Goal: Task Accomplishment & Management: Complete application form

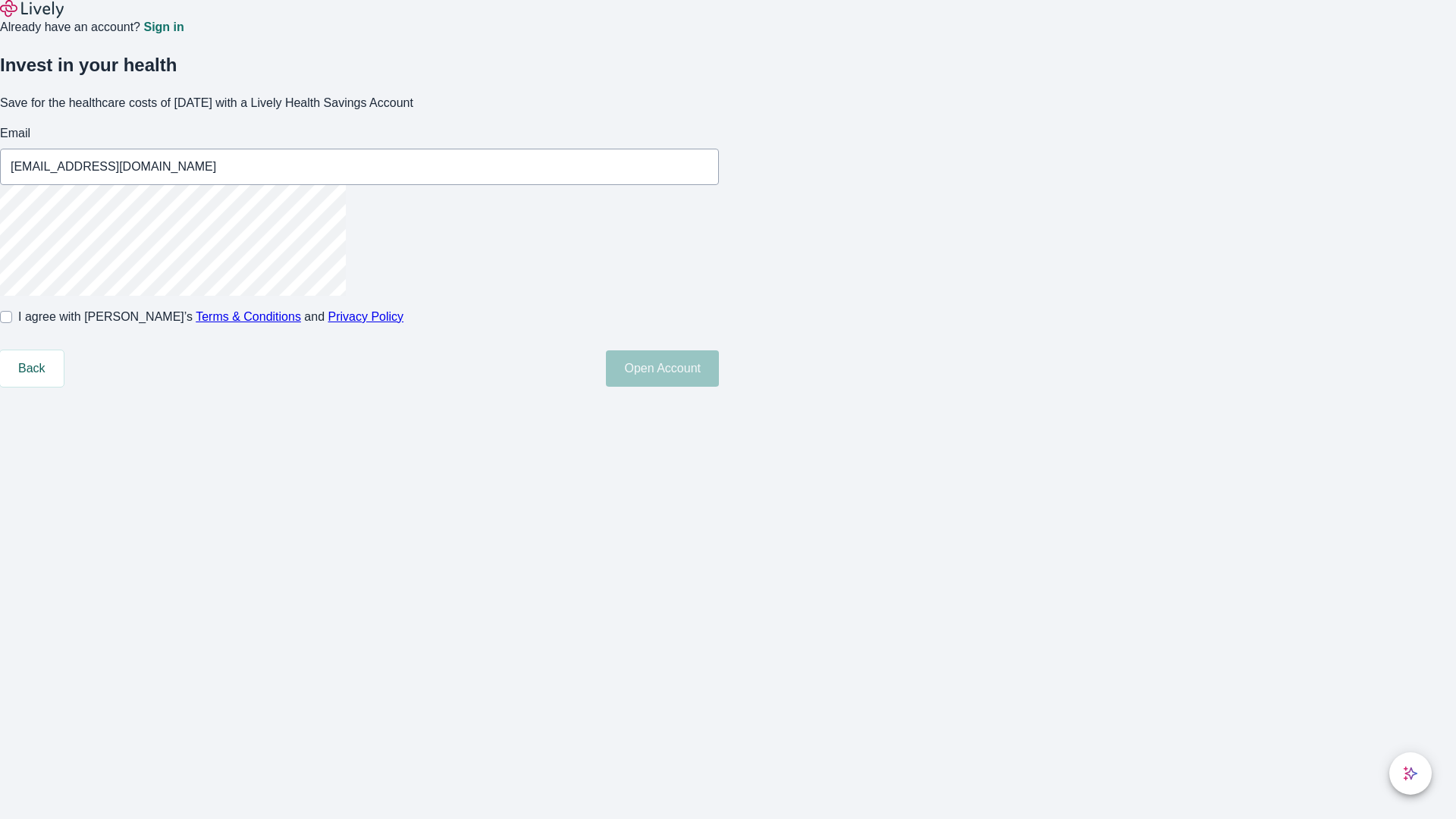
click at [12, 323] on input "I agree with Lively’s Terms & Conditions and Privacy Policy" at bounding box center [6, 317] width 12 height 12
checkbox input "true"
click at [719, 387] on button "Open Account" at bounding box center [662, 368] width 113 height 36
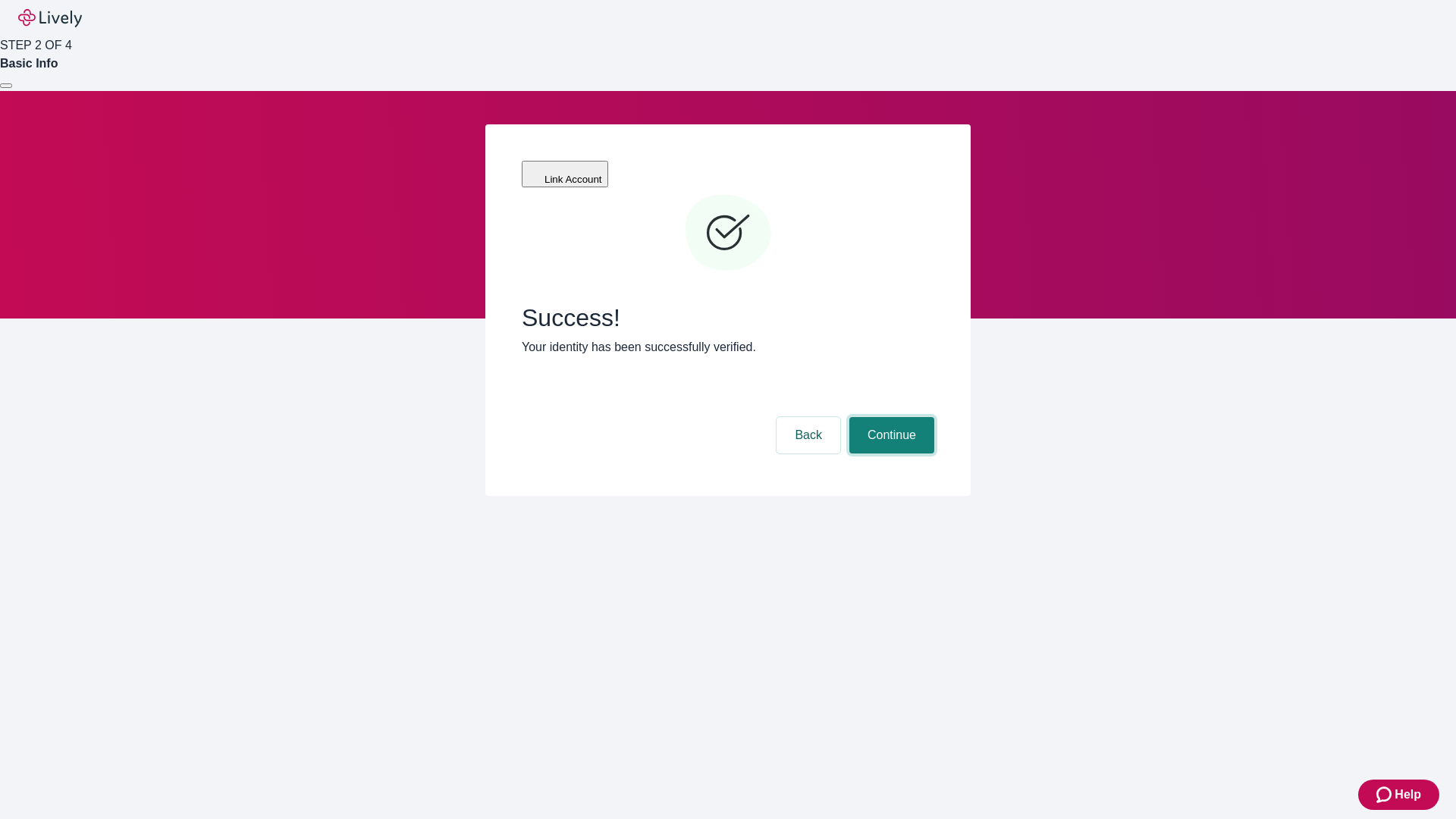
click at [890, 417] on button "Continue" at bounding box center [892, 435] width 85 height 36
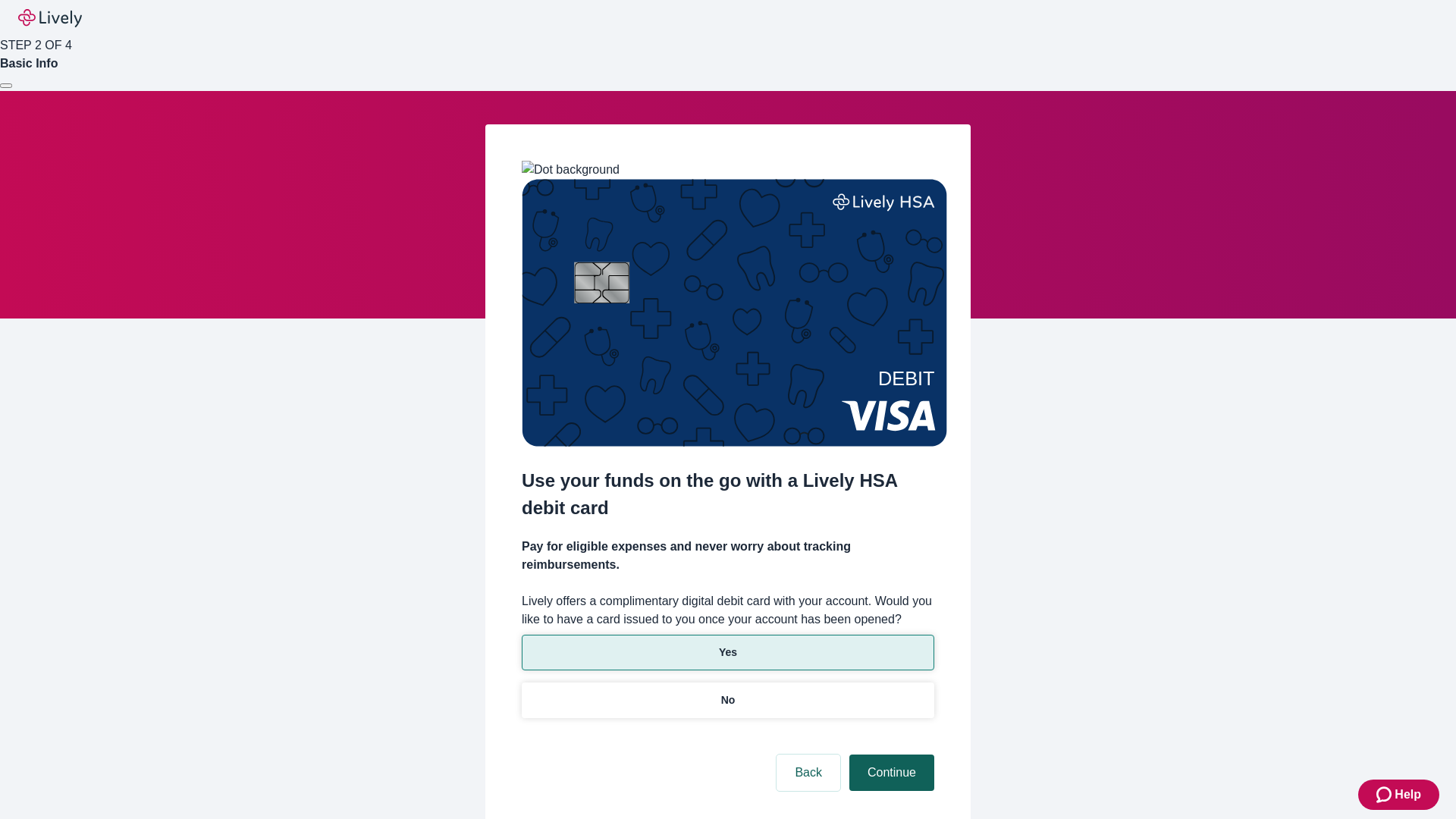
click at [728, 644] on p "Yes" at bounding box center [728, 652] width 18 height 16
click at [890, 754] on button "Continue" at bounding box center [892, 772] width 85 height 36
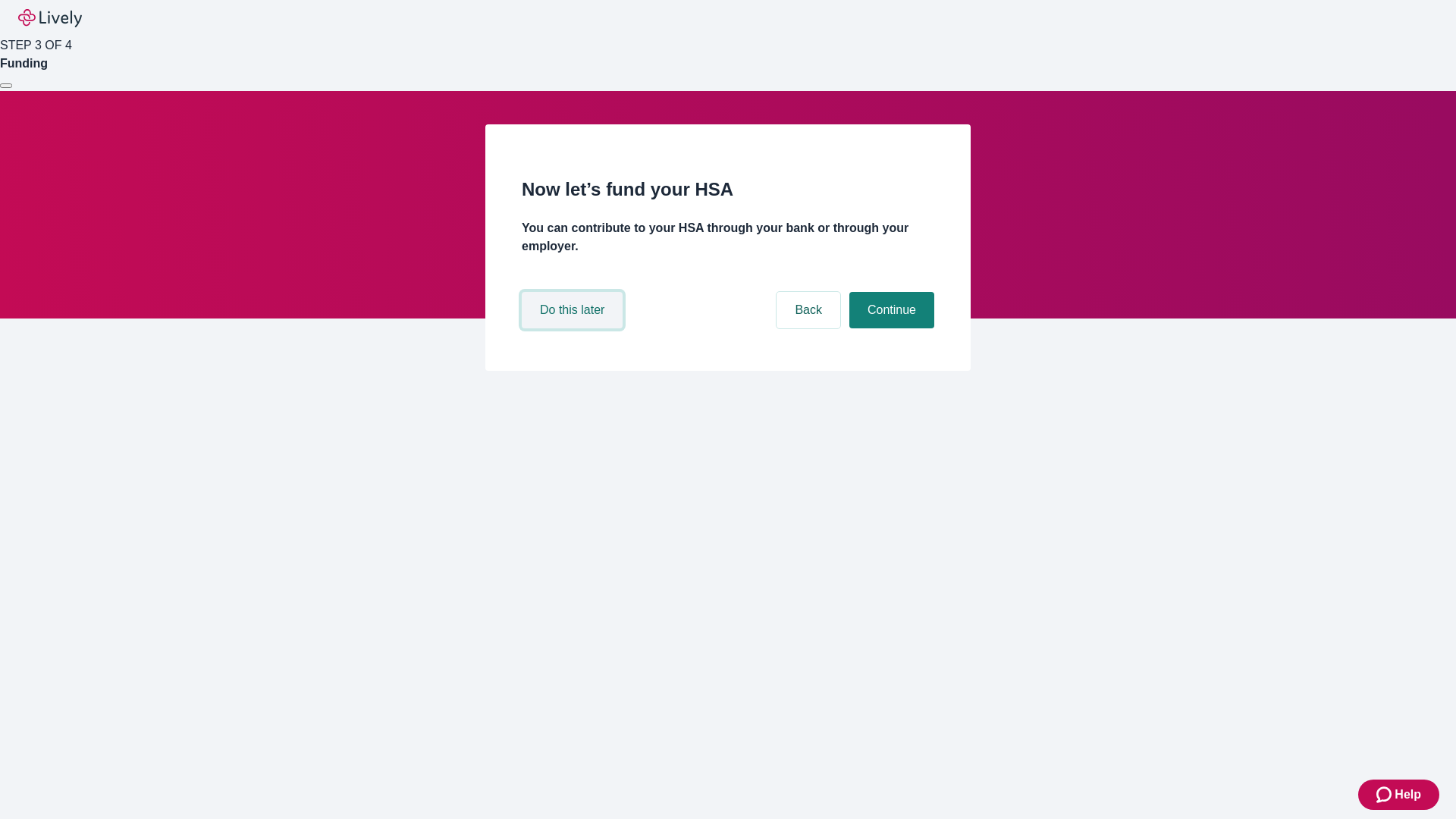
click at [574, 329] on button "Do this later" at bounding box center [572, 309] width 101 height 36
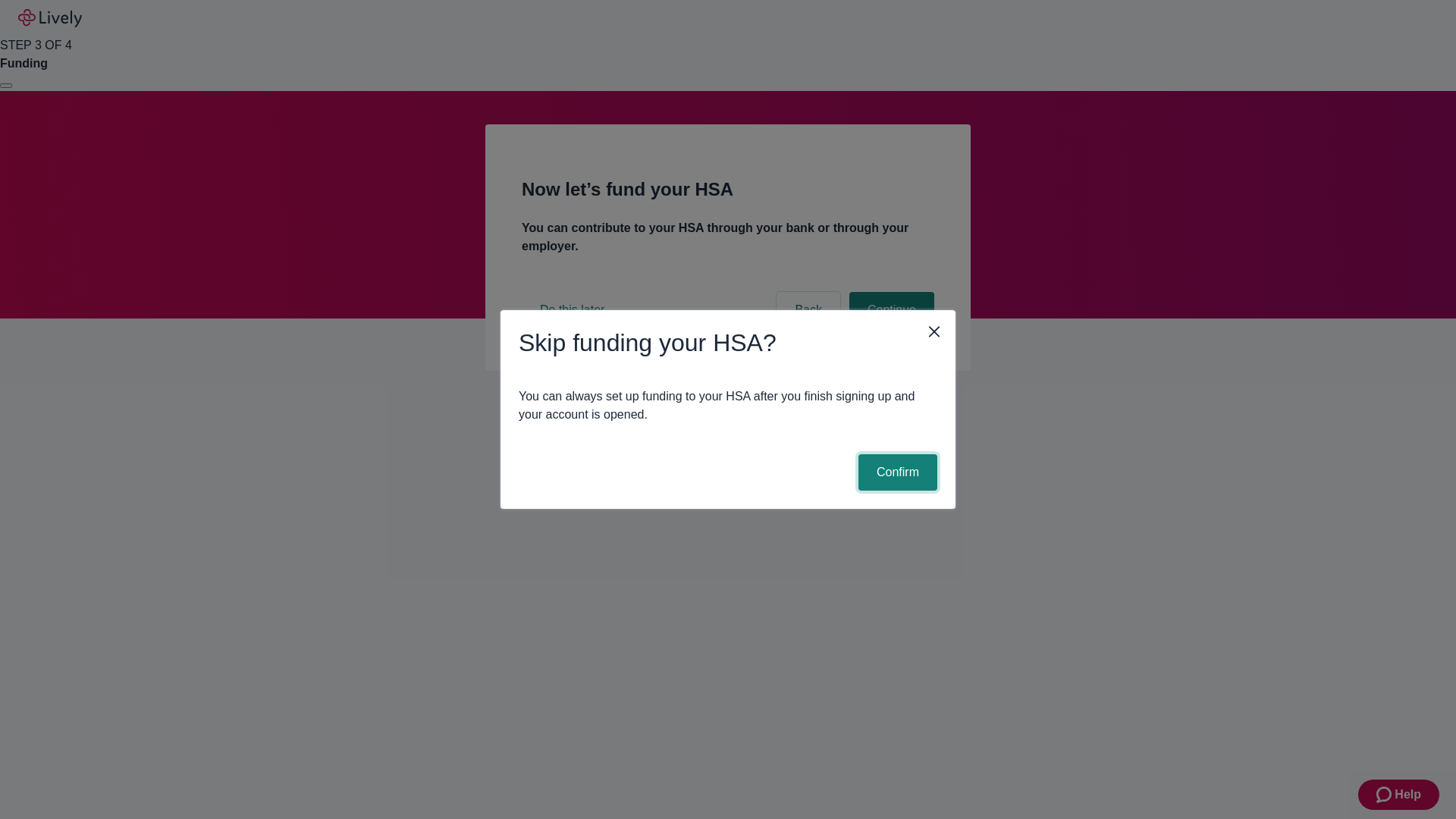
click at [896, 473] on button "Confirm" at bounding box center [897, 472] width 78 height 36
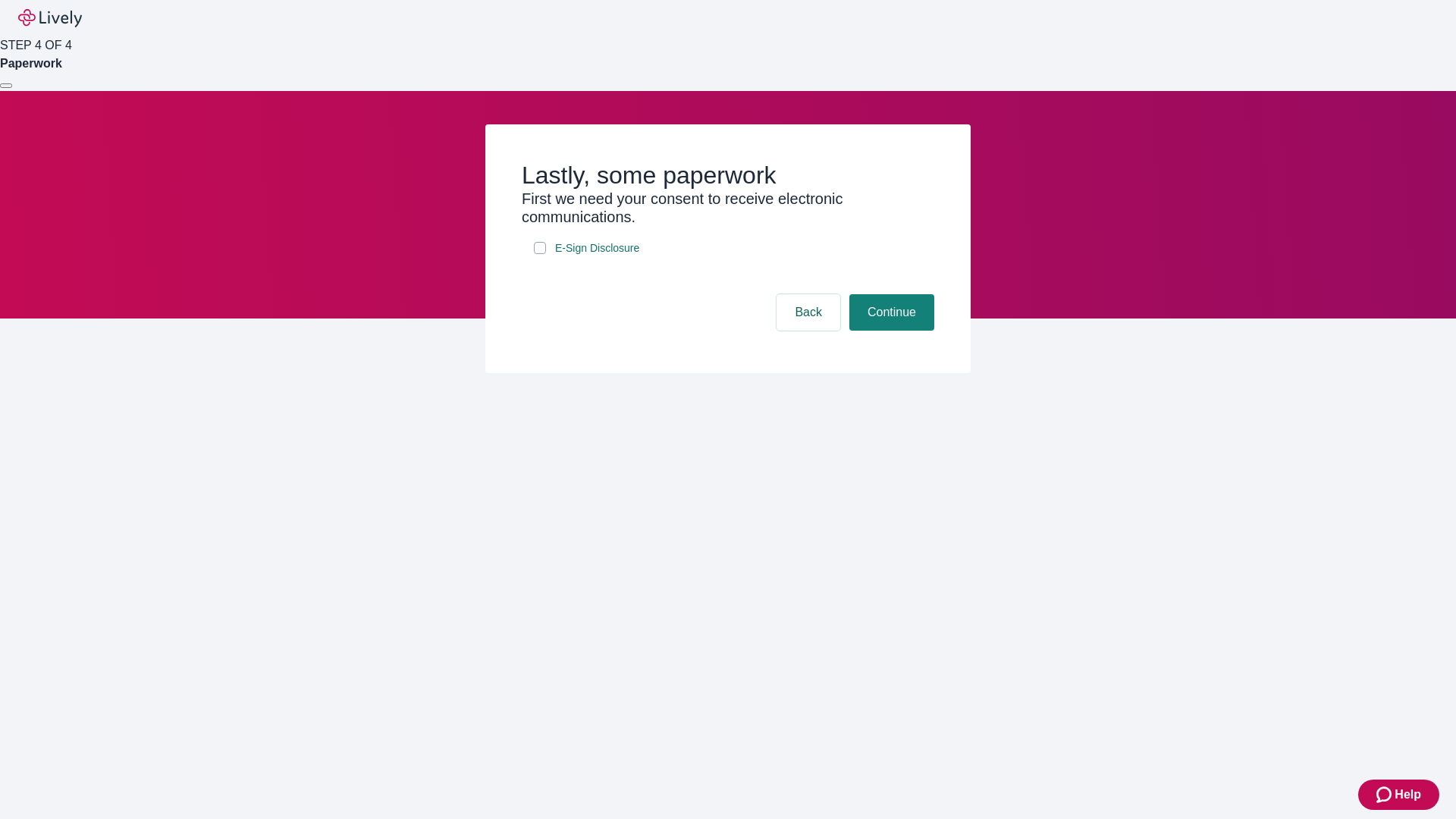
click at [540, 254] on input "E-Sign Disclosure" at bounding box center [539, 247] width 12 height 12
checkbox input "true"
click at [890, 331] on button "Continue" at bounding box center [892, 312] width 85 height 36
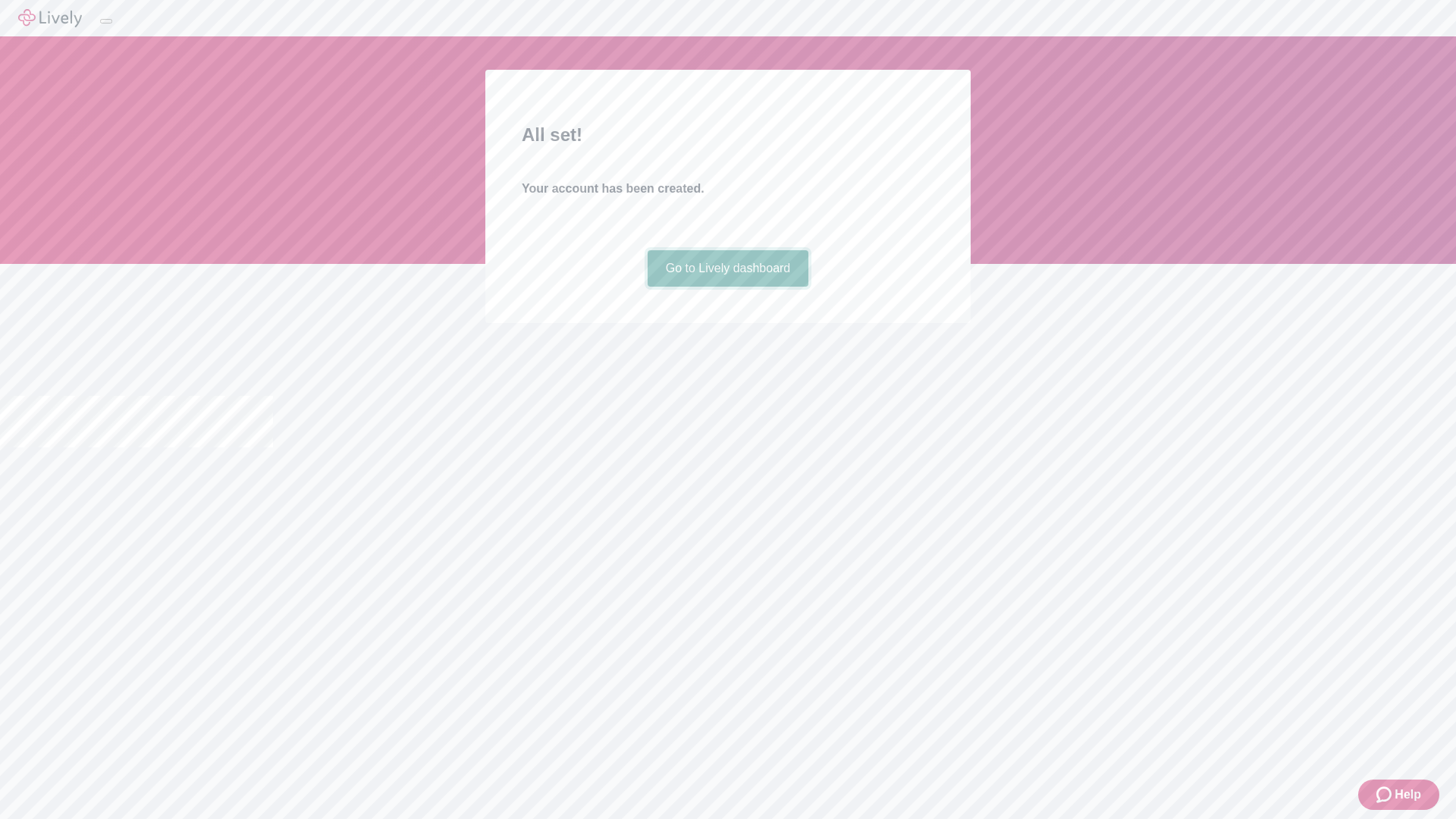
click at [728, 287] on link "Go to Lively dashboard" at bounding box center [728, 268] width 162 height 36
